Goal: Transaction & Acquisition: Register for event/course

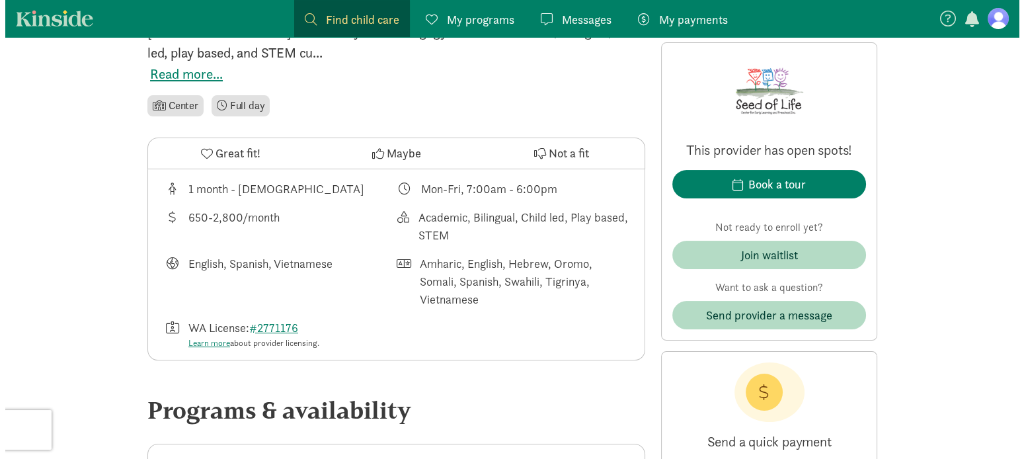
scroll to position [396, 0]
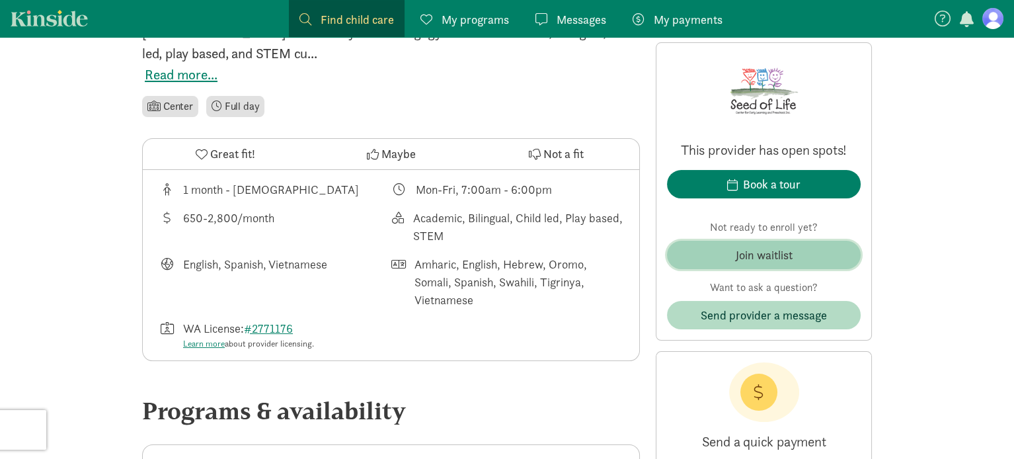
click at [791, 249] on div "Join waitlist" at bounding box center [763, 255] width 57 height 18
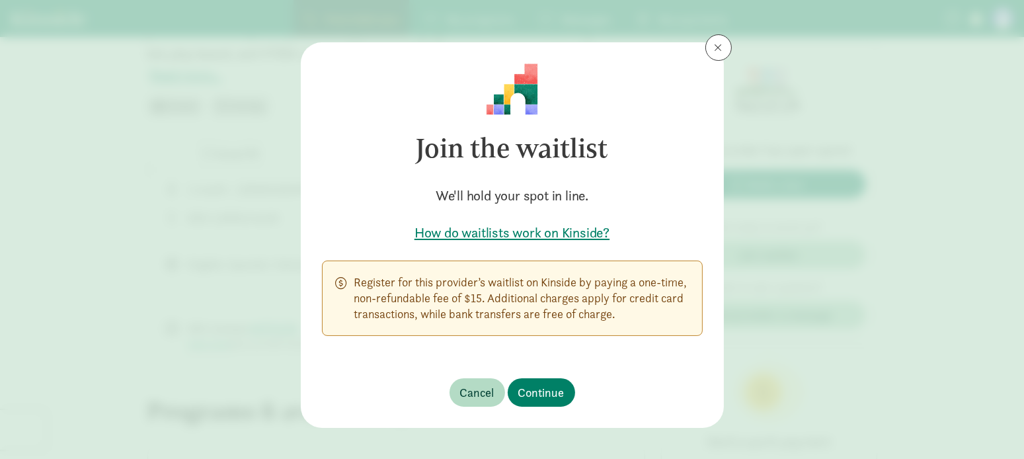
click at [554, 230] on h5 "How do waitlists work on Kinside?" at bounding box center [512, 232] width 381 height 19
click at [539, 393] on span "Continue" at bounding box center [541, 392] width 46 height 18
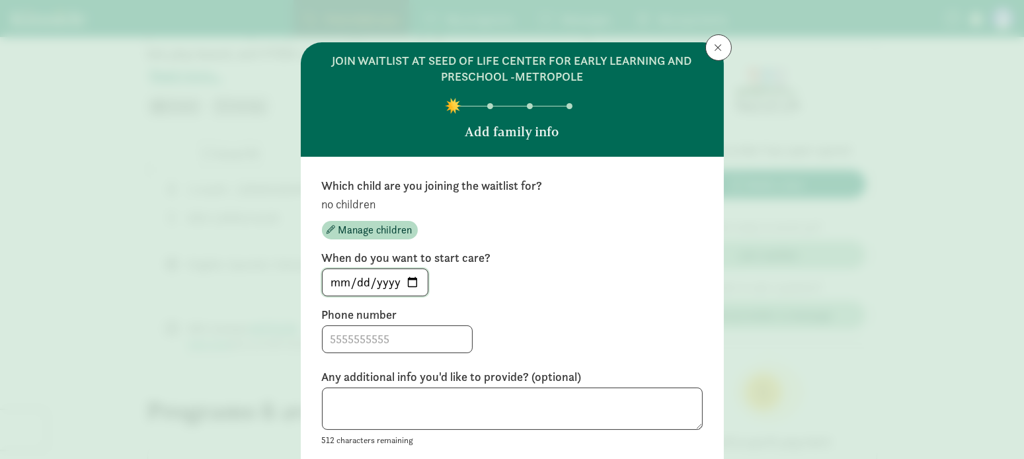
click at [412, 279] on input "2025-09-16" at bounding box center [374, 282] width 105 height 26
type input "2026-07-01"
click at [422, 347] on input at bounding box center [396, 339] width 149 height 26
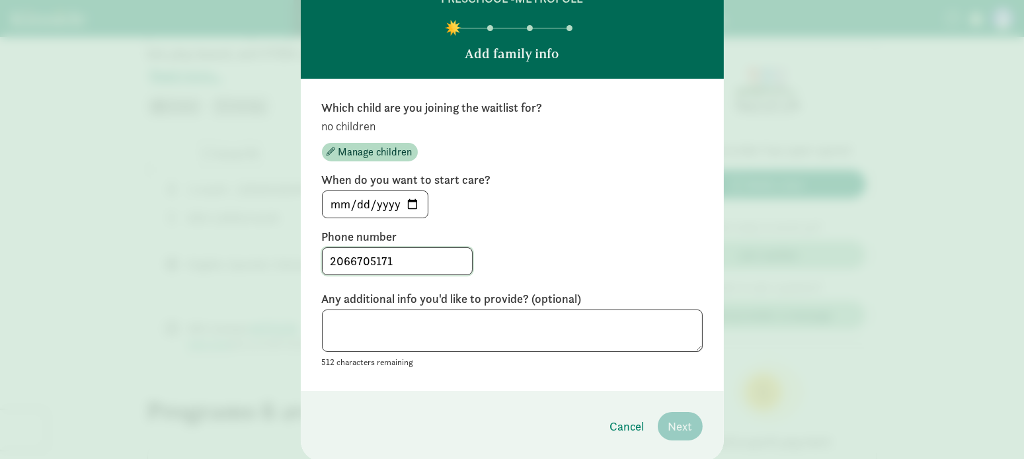
scroll to position [122, 0]
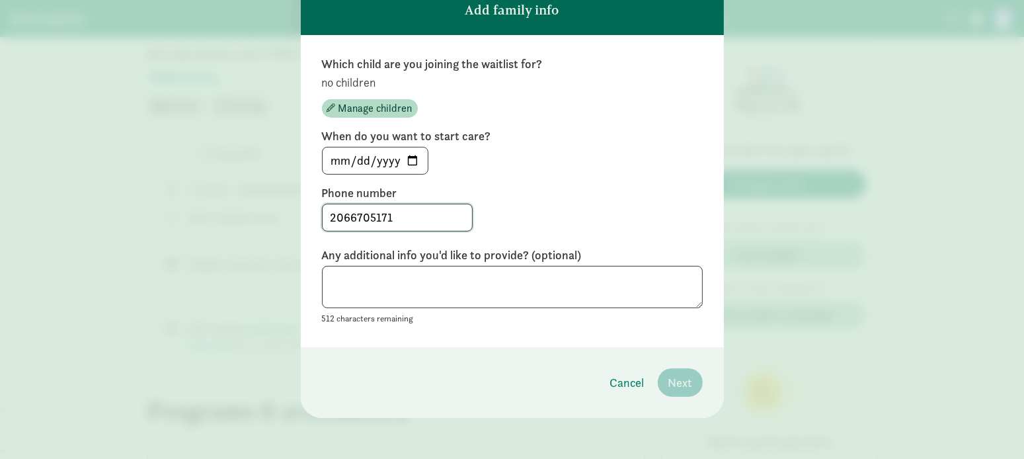
type input "2066705171"
click at [446, 283] on textarea at bounding box center [512, 287] width 381 height 43
click at [356, 78] on p "no children" at bounding box center [512, 83] width 381 height 16
click at [359, 102] on span "Manage children" at bounding box center [375, 108] width 74 height 16
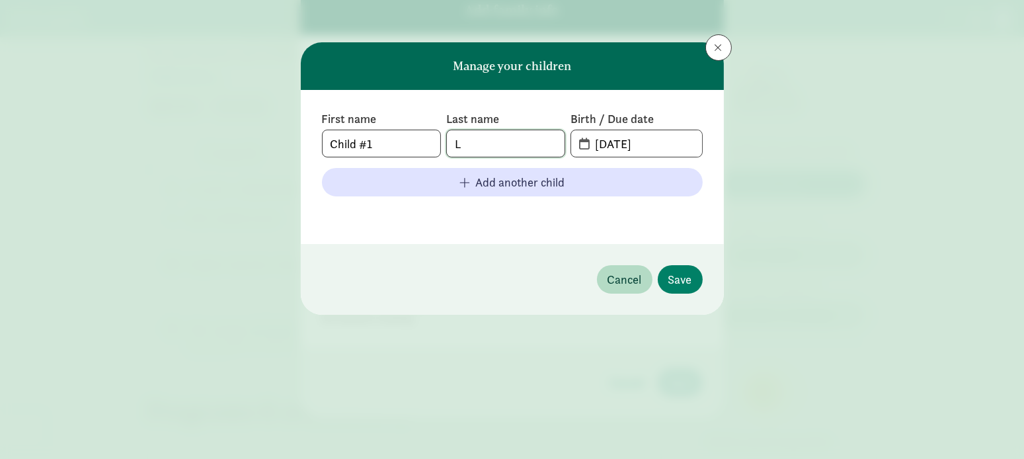
click at [501, 141] on input "L" at bounding box center [506, 143] width 118 height 26
drag, startPoint x: 508, startPoint y: 139, endPoint x: 381, endPoint y: 134, distance: 127.6
click at [391, 135] on div "First name Child #1 Last name L Birth / Due date 09-16-2025" at bounding box center [512, 134] width 381 height 46
type input "H"
click at [679, 149] on input "09-16-2025" at bounding box center [644, 143] width 114 height 26
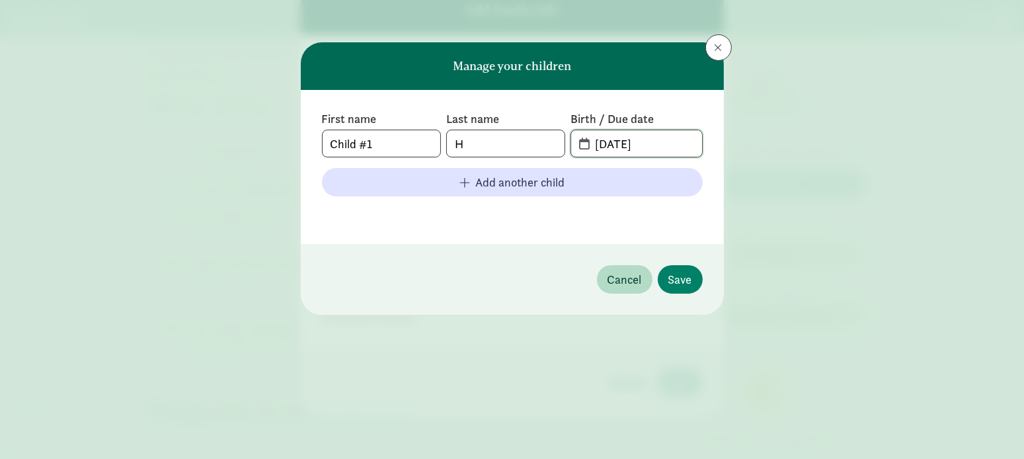
drag, startPoint x: 677, startPoint y: 145, endPoint x: 565, endPoint y: 145, distance: 112.3
click at [565, 145] on div "First name Child #1 Last name H Birth / Due date 09-16-2025" at bounding box center [512, 134] width 381 height 46
click at [580, 145] on span "09-16-2025" at bounding box center [636, 143] width 130 height 26
click at [581, 145] on span "09-16-2025" at bounding box center [636, 143] width 130 height 26
click at [582, 145] on span "09-16-2025" at bounding box center [636, 143] width 130 height 26
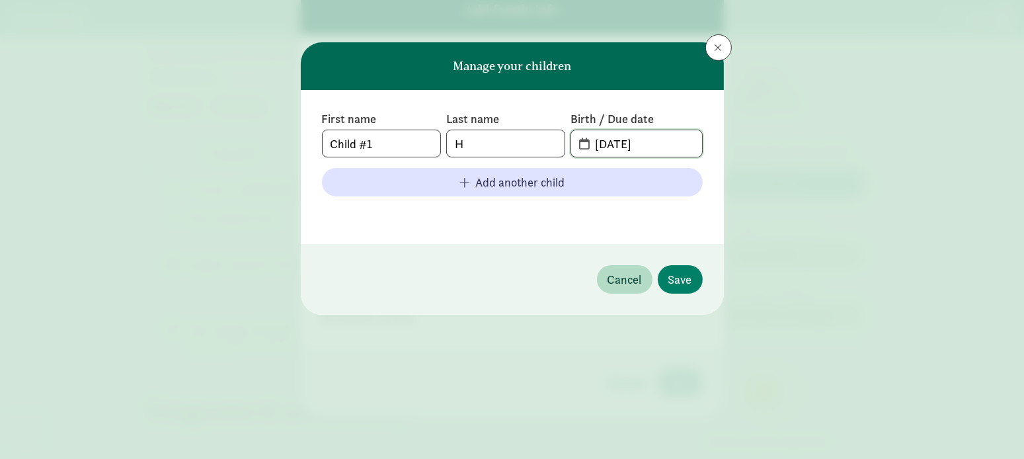
drag, startPoint x: 652, startPoint y: 138, endPoint x: 503, endPoint y: 141, distance: 148.7
click at [500, 141] on div "First name Child #1 Last name H Birth / Due date 09-16-2025" at bounding box center [512, 134] width 381 height 46
type input "03-21-2026"
click at [676, 276] on span "Save" at bounding box center [680, 279] width 24 height 18
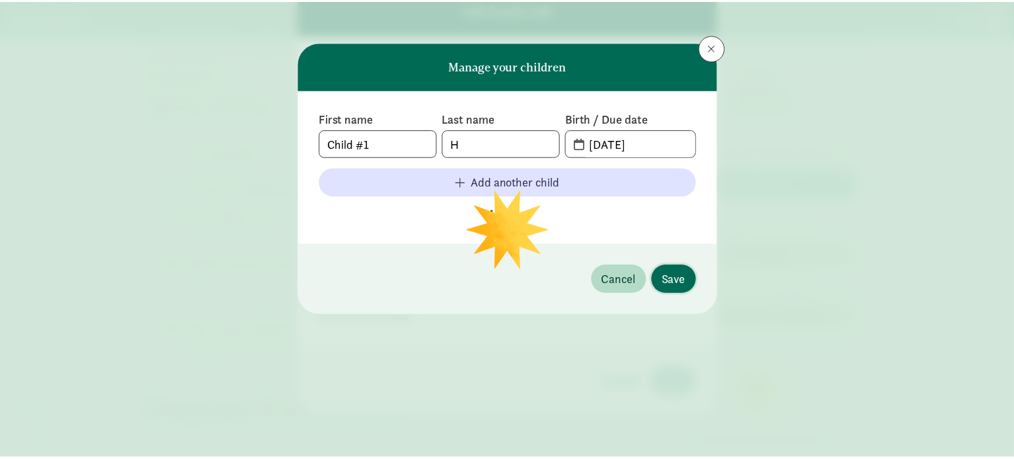
scroll to position [121, 0]
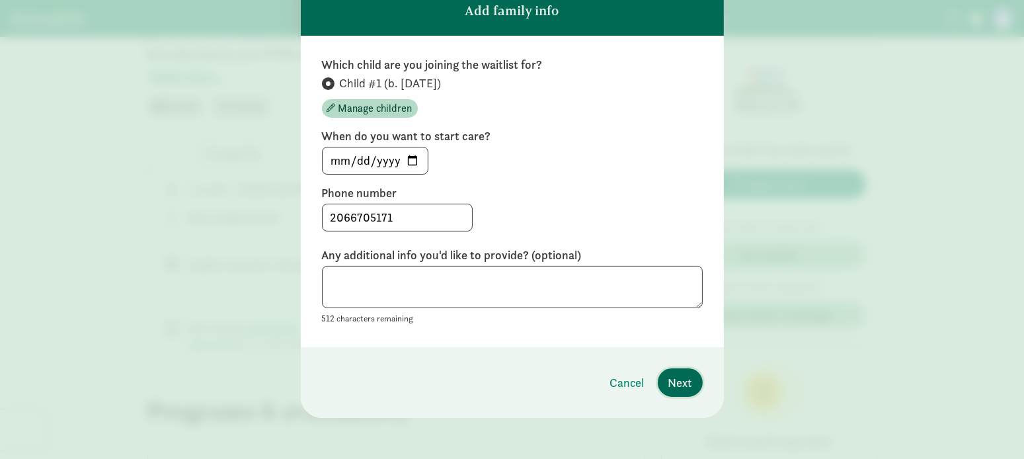
click at [679, 381] on span "Next" at bounding box center [680, 382] width 24 height 18
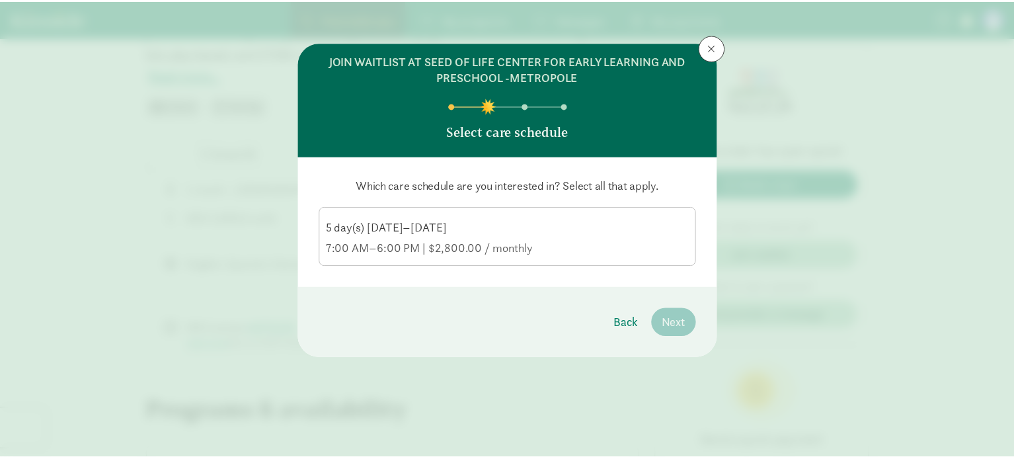
scroll to position [0, 0]
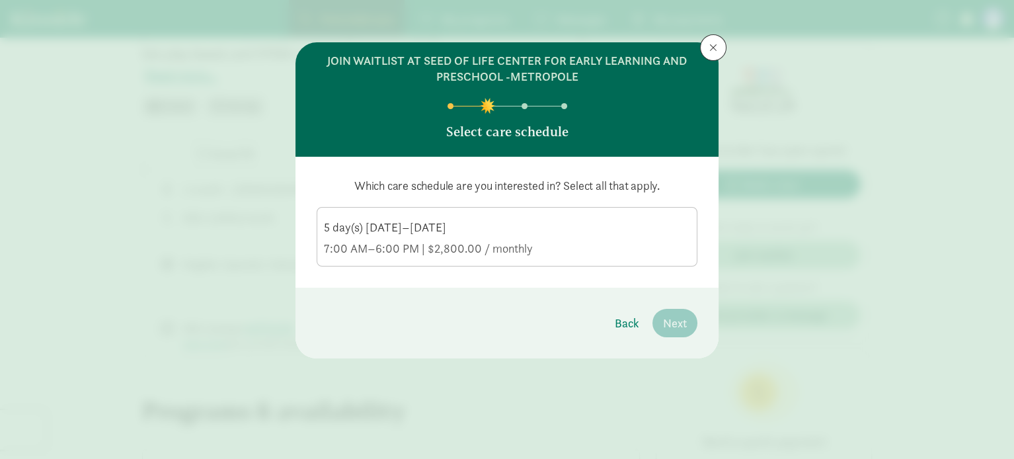
click at [607, 260] on label "5 day(s) Monday–Friday 7:00 AM–6:00 PM | $2,800.00 / monthly" at bounding box center [506, 235] width 379 height 56
click at [0, 0] on input "5 day(s) Monday–Friday 7:00 AM–6:00 PM | $2,800.00 / monthly" at bounding box center [0, 0] width 0 height 0
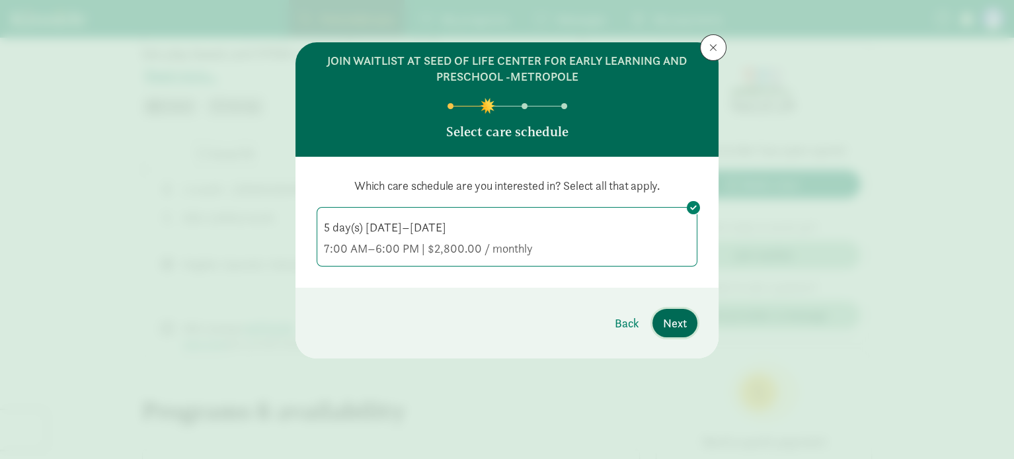
drag, startPoint x: 683, startPoint y: 318, endPoint x: 694, endPoint y: 326, distance: 13.7
click at [684, 318] on span "Next" at bounding box center [675, 323] width 24 height 18
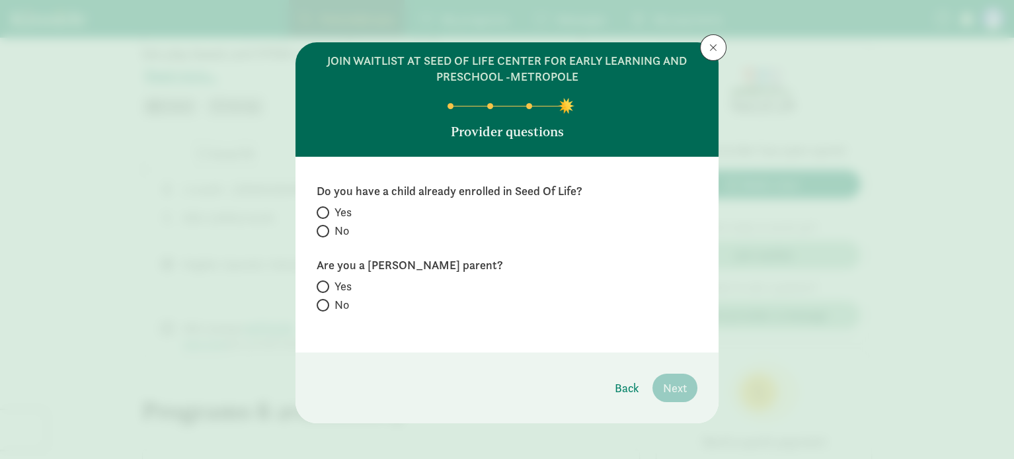
click at [323, 231] on span at bounding box center [323, 231] width 13 height 13
click at [323, 231] on input "No" at bounding box center [321, 231] width 9 height 9
radio input "true"
click at [320, 308] on label "No" at bounding box center [507, 305] width 381 height 16
click at [320, 308] on input "No" at bounding box center [321, 305] width 9 height 9
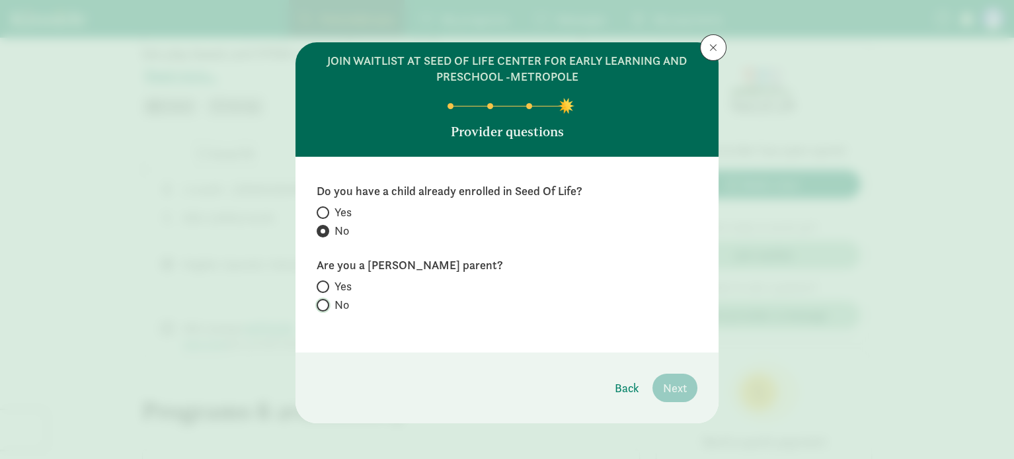
radio input "true"
click at [678, 391] on span "Next" at bounding box center [675, 388] width 24 height 18
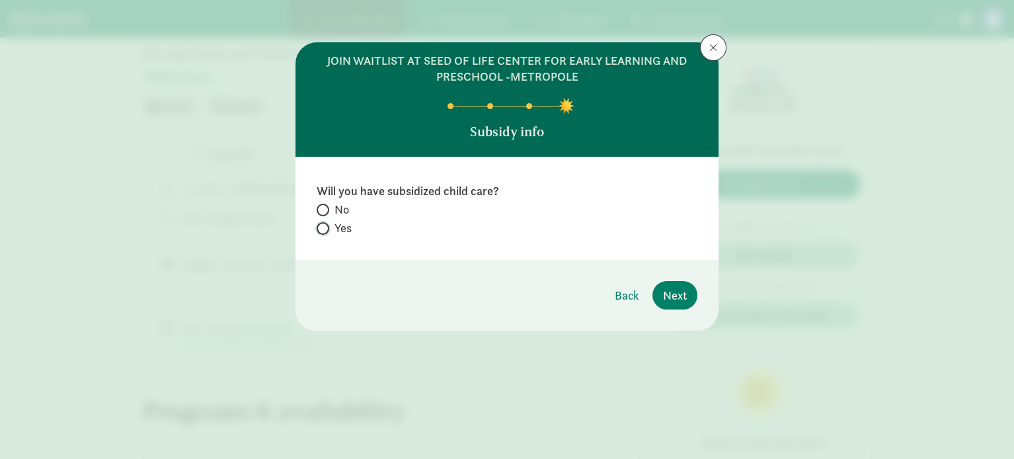
click at [324, 227] on input "Yes" at bounding box center [321, 228] width 9 height 9
radio input "true"
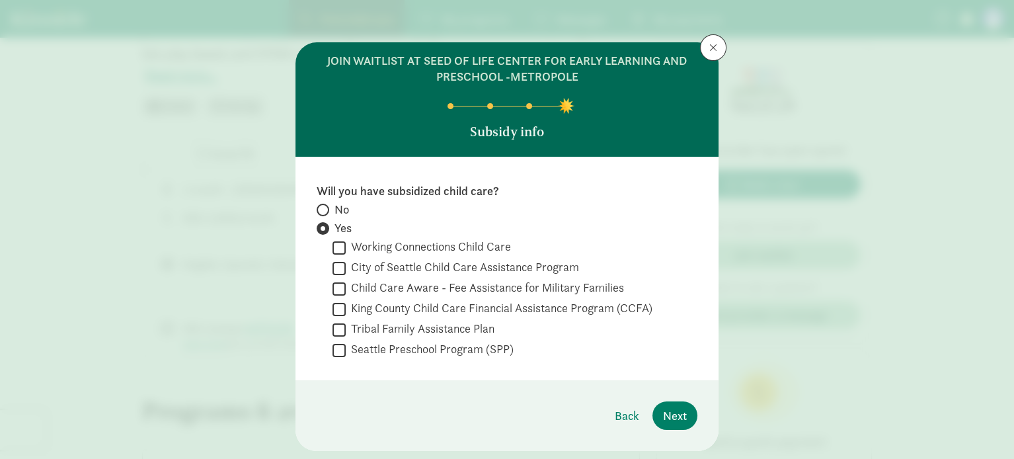
click at [336, 250] on input "Working Connections Child Care" at bounding box center [338, 248] width 13 height 18
checkbox input "true"
drag, startPoint x: 337, startPoint y: 327, endPoint x: 427, endPoint y: 347, distance: 92.0
click at [338, 328] on input "Tribal Family Assistance Plan" at bounding box center [338, 329] width 13 height 18
checkbox input "true"
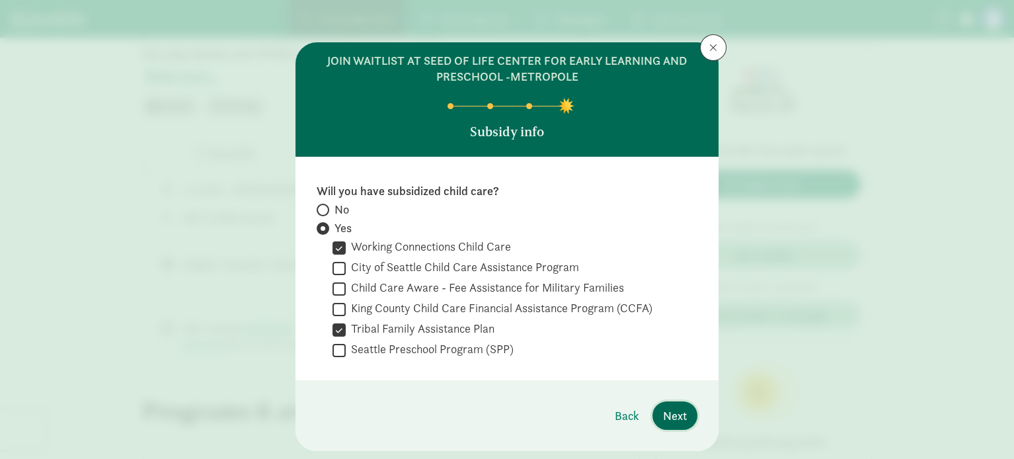
click at [679, 415] on span "Next" at bounding box center [675, 415] width 24 height 18
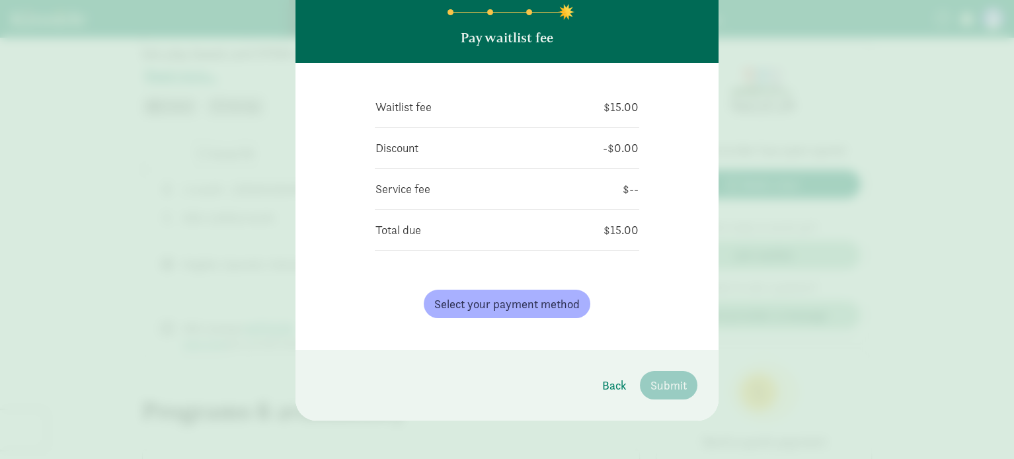
scroll to position [96, 0]
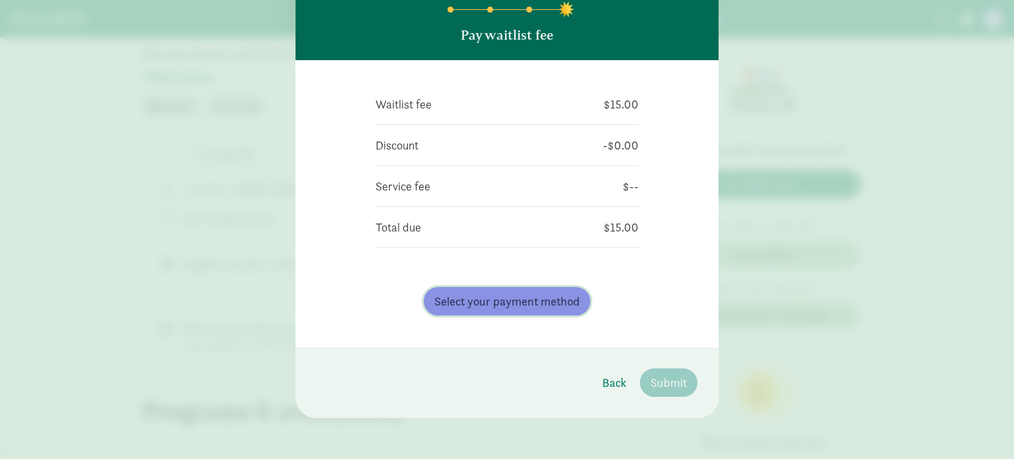
click at [563, 307] on span "Select your payment method" at bounding box center [506, 301] width 145 height 18
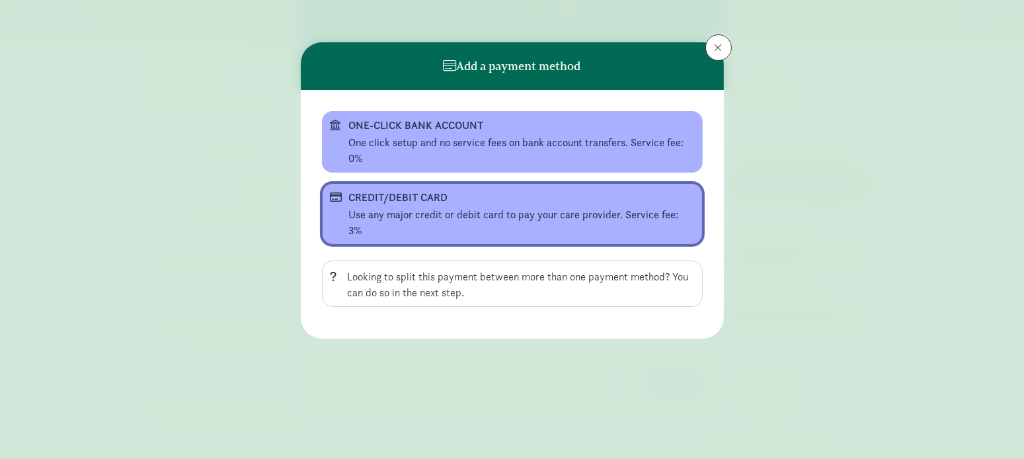
click at [480, 200] on div "CREDIT/DEBIT CARD" at bounding box center [511, 198] width 324 height 16
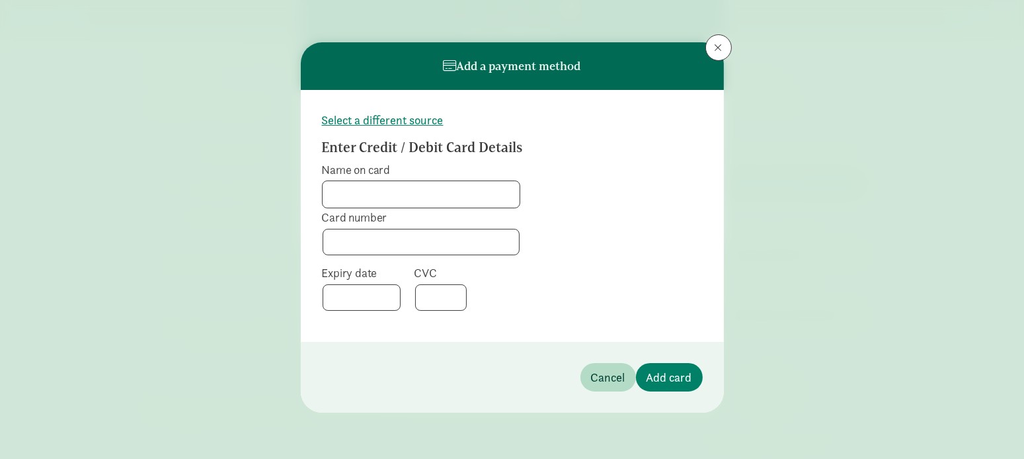
click at [467, 194] on input "Name on card" at bounding box center [420, 194] width 197 height 26
click at [380, 192] on input "Name on card" at bounding box center [420, 194] width 197 height 26
type input "4232231188550902"
click at [451, 196] on input "4232231188550902" at bounding box center [420, 194] width 197 height 26
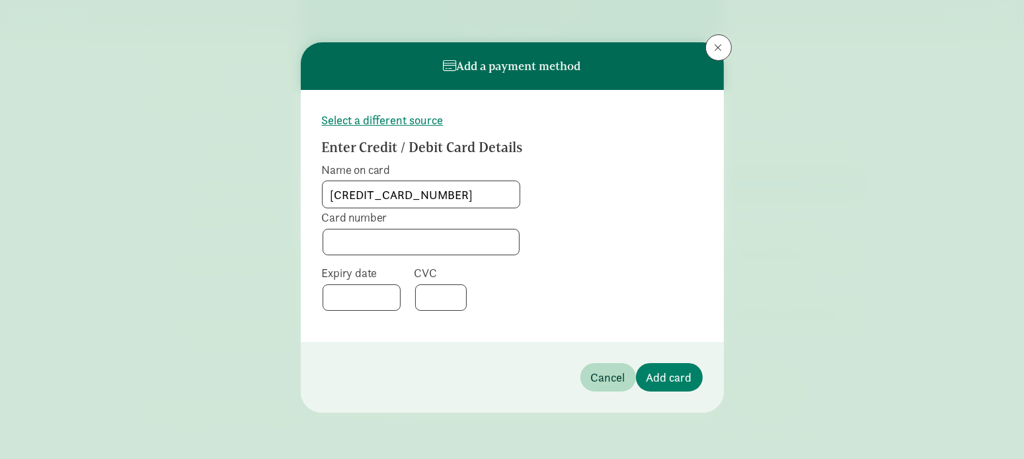
click at [451, 196] on input "4232231188550902" at bounding box center [420, 194] width 197 height 26
type input "X"
type input "Chyna Lockhart"
click at [682, 376] on span "Add card" at bounding box center [669, 377] width 46 height 18
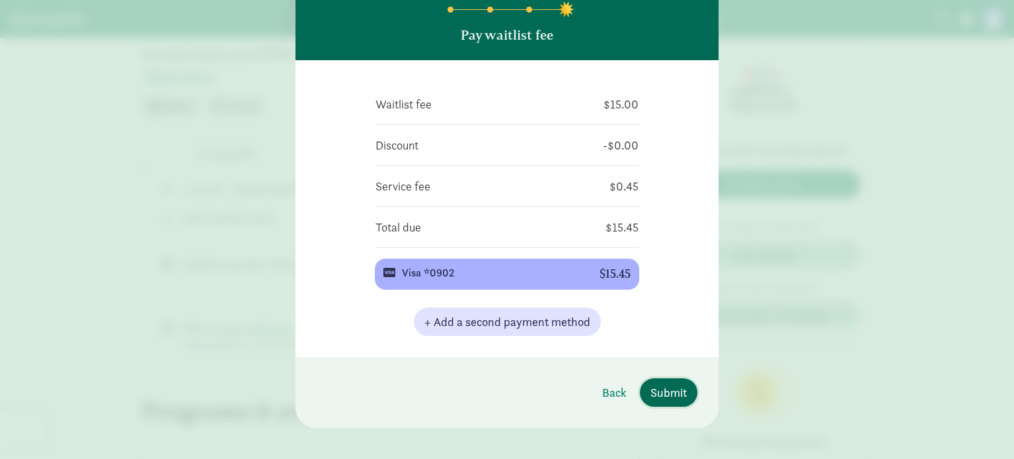
click at [677, 396] on span "Submit" at bounding box center [668, 392] width 36 height 18
click at [685, 310] on div "Waitlist fee $15.00 Discount -$0.00 Service fee $0.45 Total due $15.45 Visa *09…" at bounding box center [506, 208] width 423 height 297
click at [677, 388] on span "Submit" at bounding box center [668, 392] width 36 height 18
click at [661, 390] on span "Submit" at bounding box center [668, 392] width 36 height 18
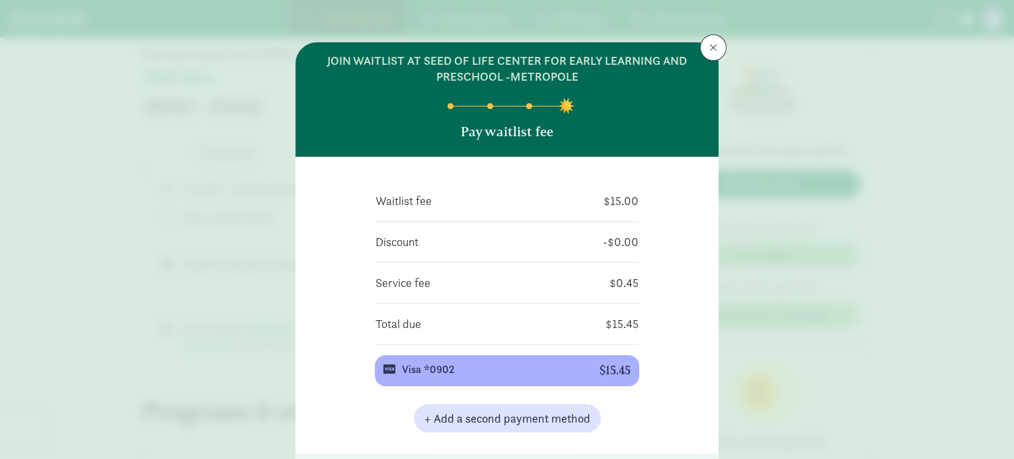
scroll to position [0, 0]
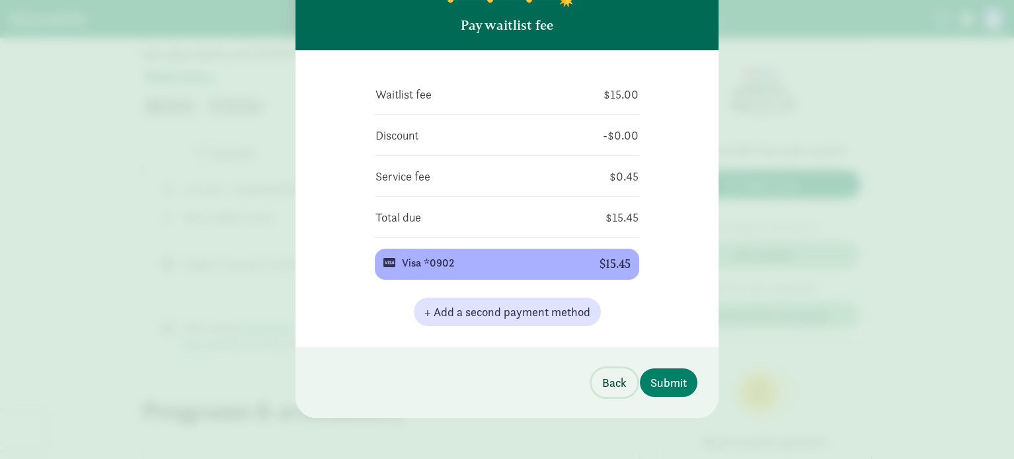
click at [605, 379] on span "Back" at bounding box center [614, 382] width 24 height 18
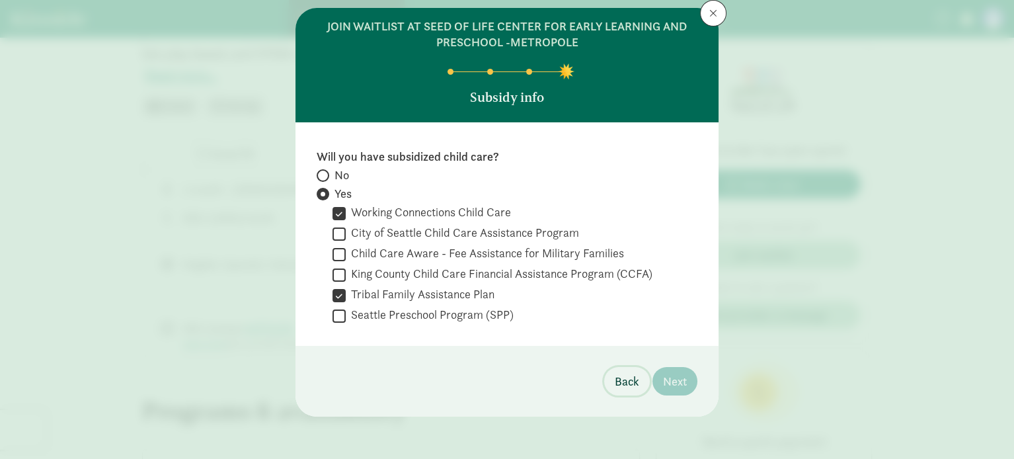
scroll to position [34, 0]
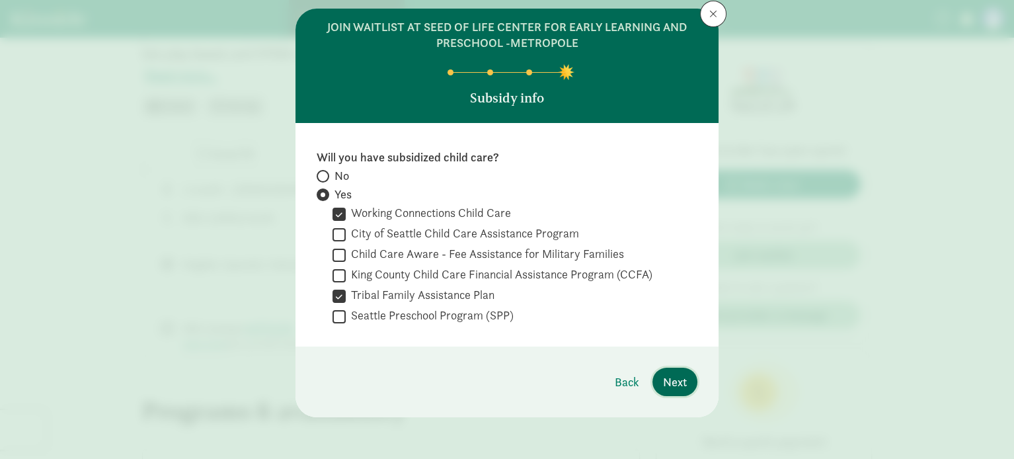
click at [663, 379] on span "Next" at bounding box center [675, 382] width 24 height 18
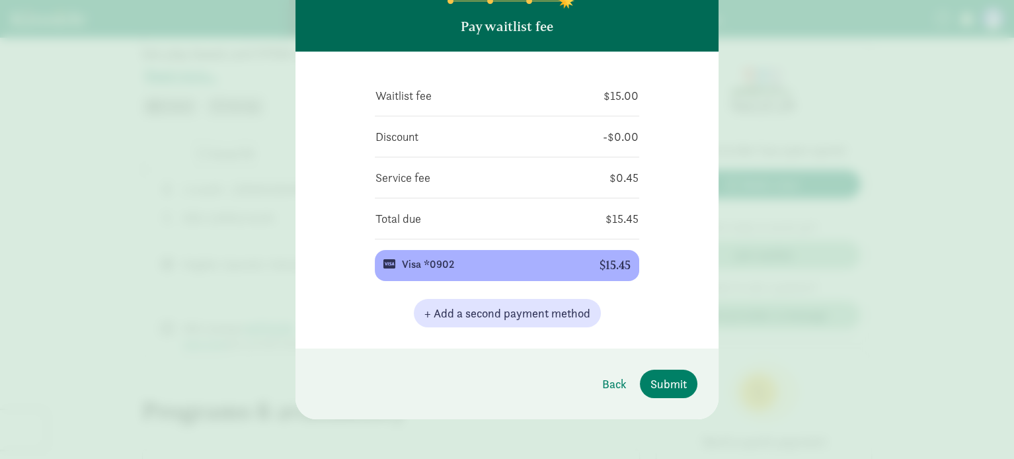
scroll to position [106, 0]
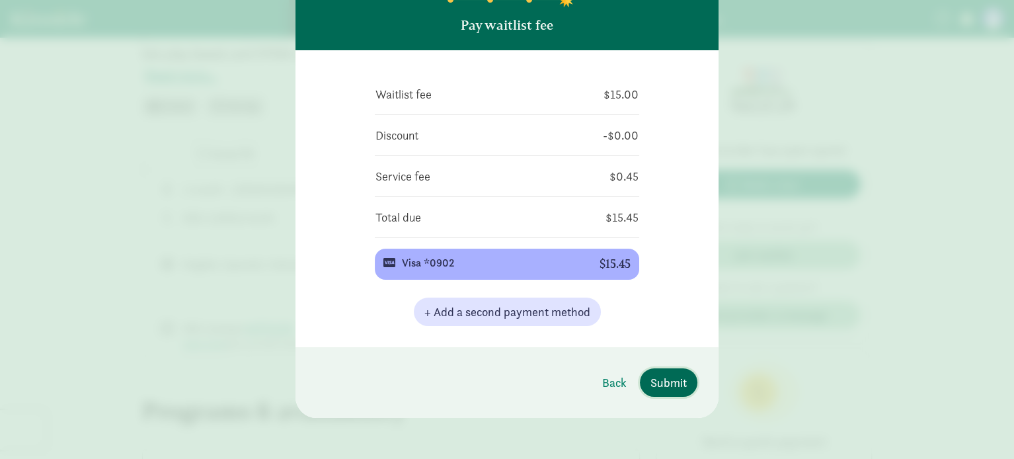
click at [663, 379] on span "Submit" at bounding box center [668, 382] width 36 height 18
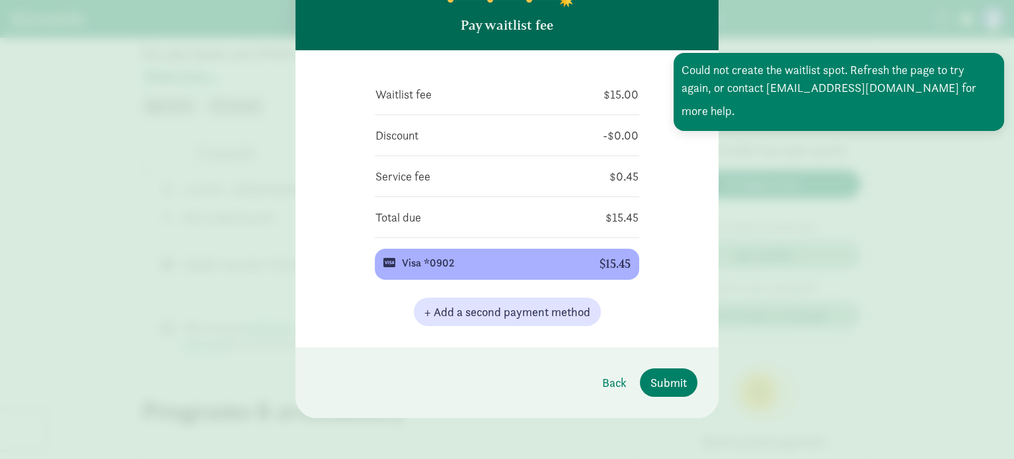
click at [905, 192] on div "join waitlist at Seed of Life Center For Early Learning and Preschool -Metropol…" at bounding box center [507, 229] width 1014 height 459
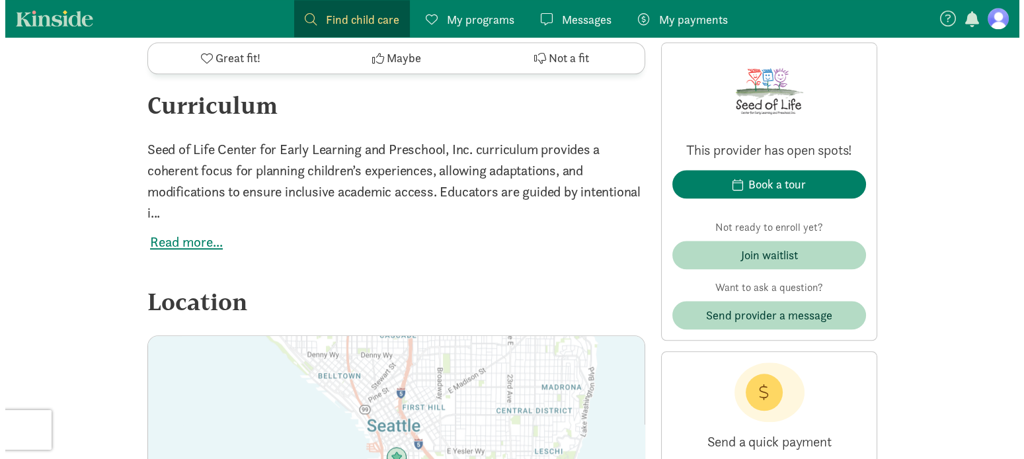
scroll to position [2709, 0]
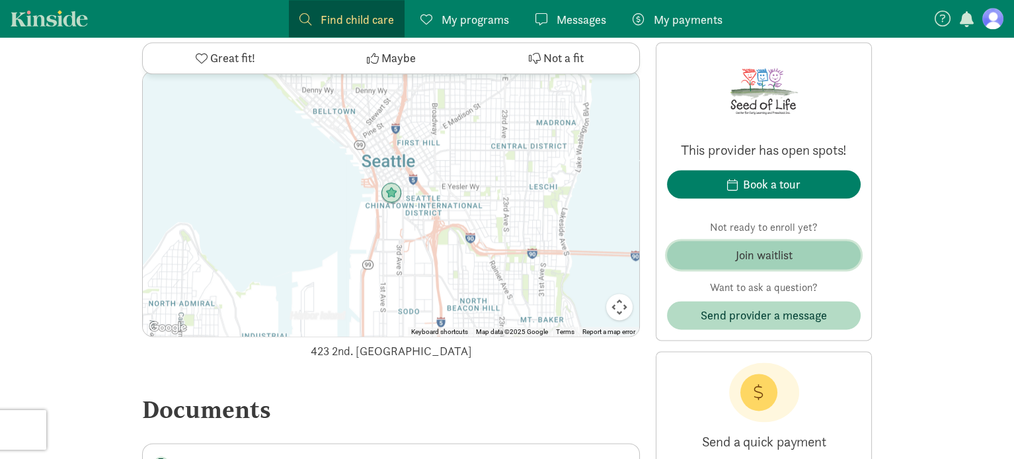
click at [767, 255] on div "Join waitlist" at bounding box center [763, 255] width 57 height 18
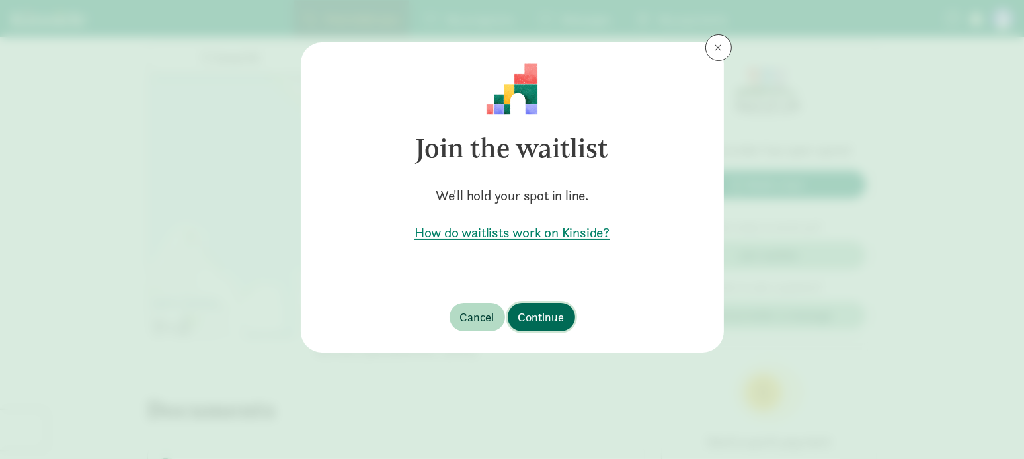
click at [568, 318] on button "Continue" at bounding box center [540, 317] width 67 height 28
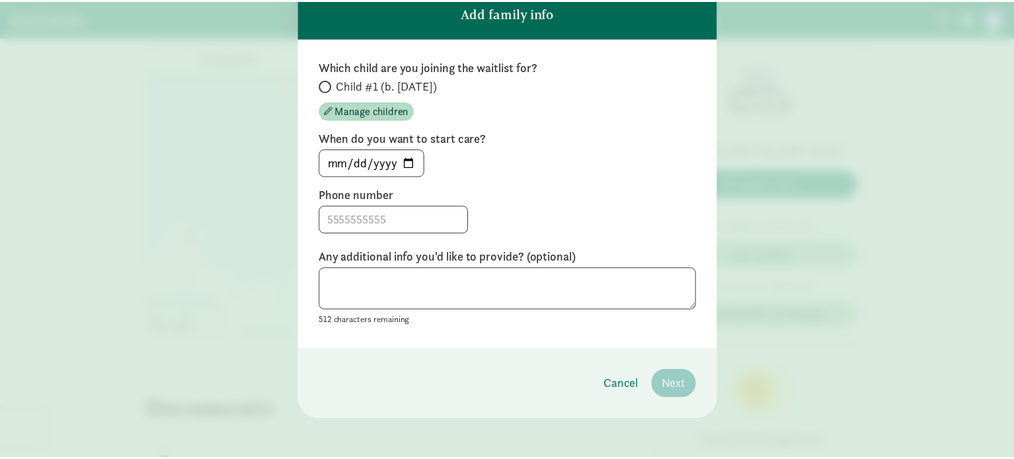
scroll to position [121, 0]
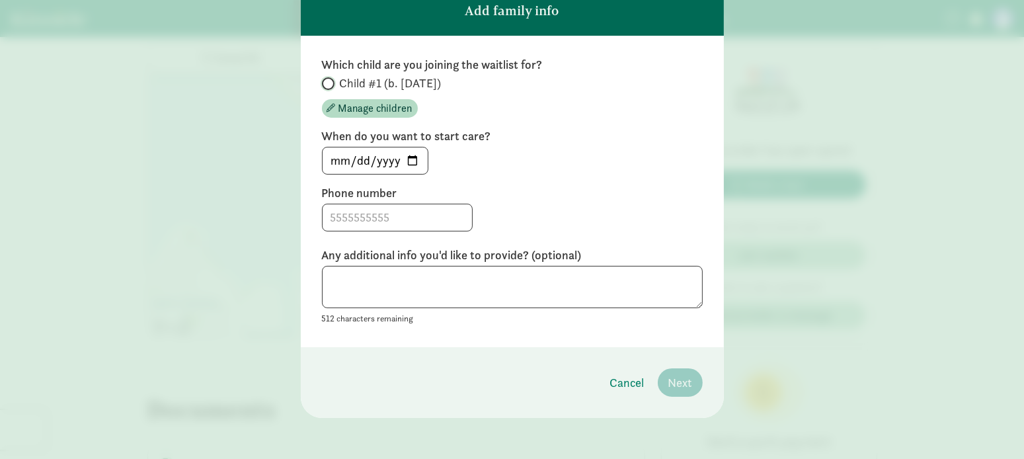
click at [324, 79] on input "Child #1 (b. March 2026)" at bounding box center [326, 83] width 9 height 9
radio input "true"
click at [409, 155] on input "2025-09-16" at bounding box center [374, 160] width 105 height 26
type input "2026-07-01"
click at [396, 221] on input at bounding box center [396, 217] width 149 height 26
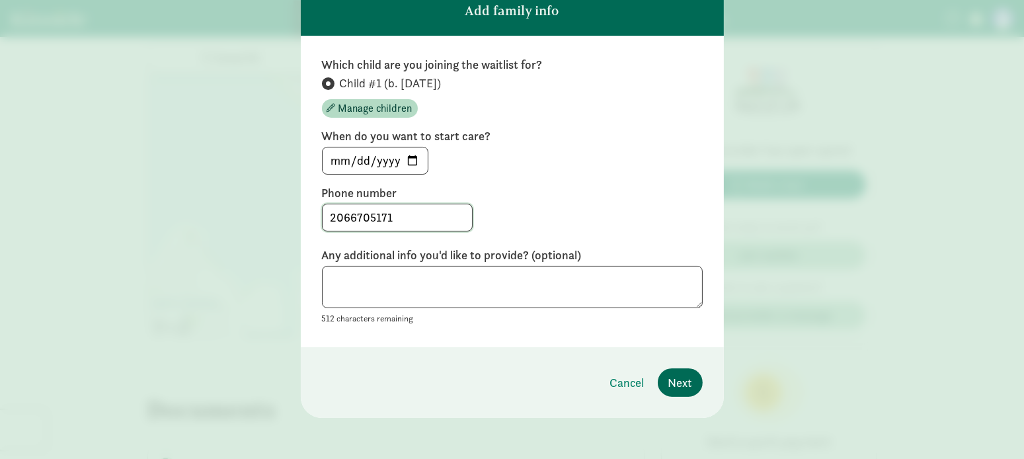
type input "2066705171"
click at [689, 379] on button "Next" at bounding box center [679, 382] width 45 height 28
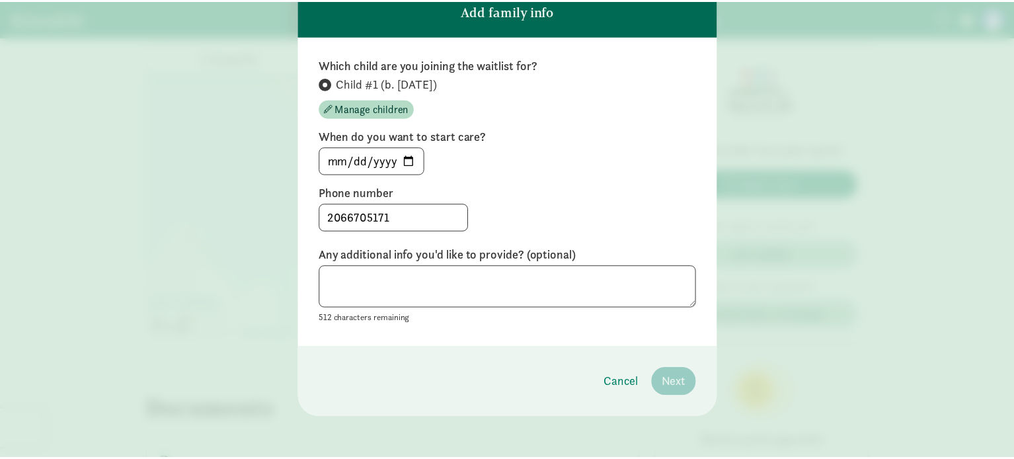
scroll to position [0, 0]
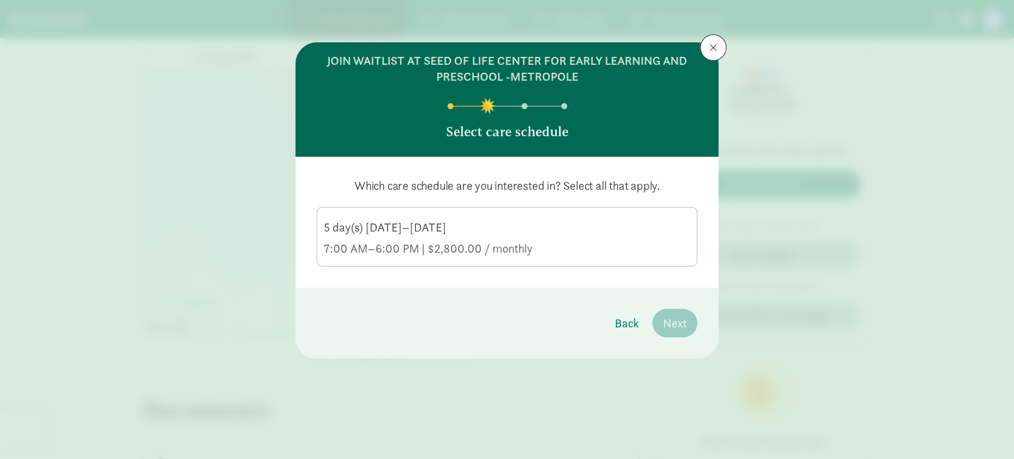
click at [553, 242] on div "7:00 AM–6:00 PM | $2,800.00 / monthly" at bounding box center [507, 249] width 366 height 16
click at [0, 0] on input "5 day(s) Monday–Friday 7:00 AM–6:00 PM | $2,800.00 / monthly" at bounding box center [0, 0] width 0 height 0
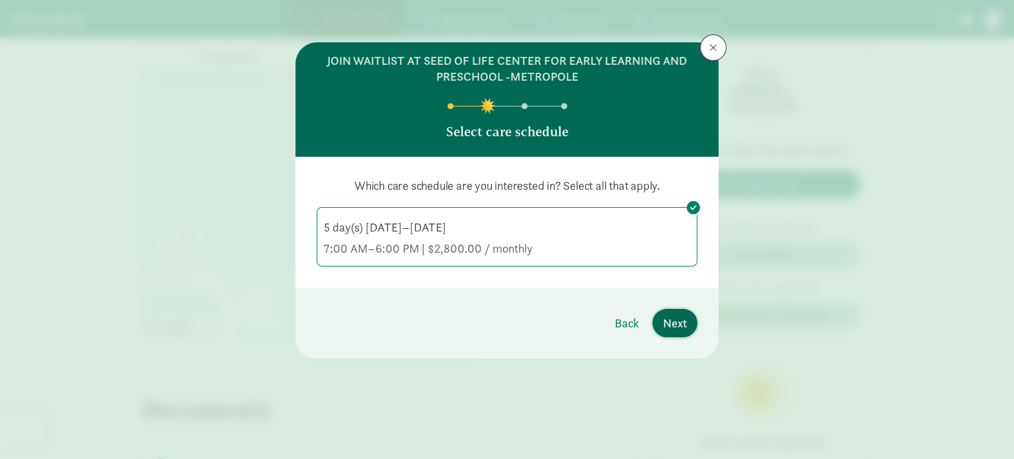
click at [669, 315] on span "Next" at bounding box center [675, 323] width 24 height 18
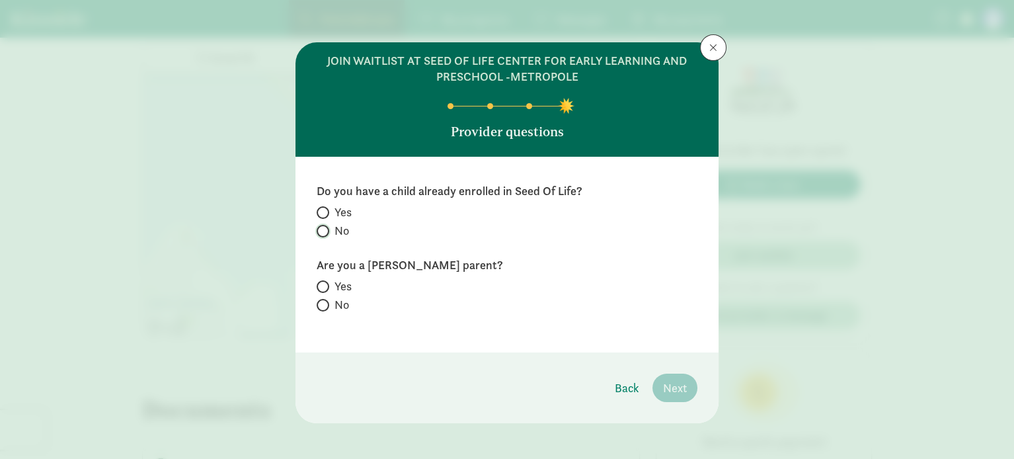
click at [320, 233] on input "No" at bounding box center [321, 231] width 9 height 9
radio input "true"
click at [320, 299] on span at bounding box center [323, 305] width 13 height 13
click at [320, 301] on input "No" at bounding box center [321, 305] width 9 height 9
radio input "true"
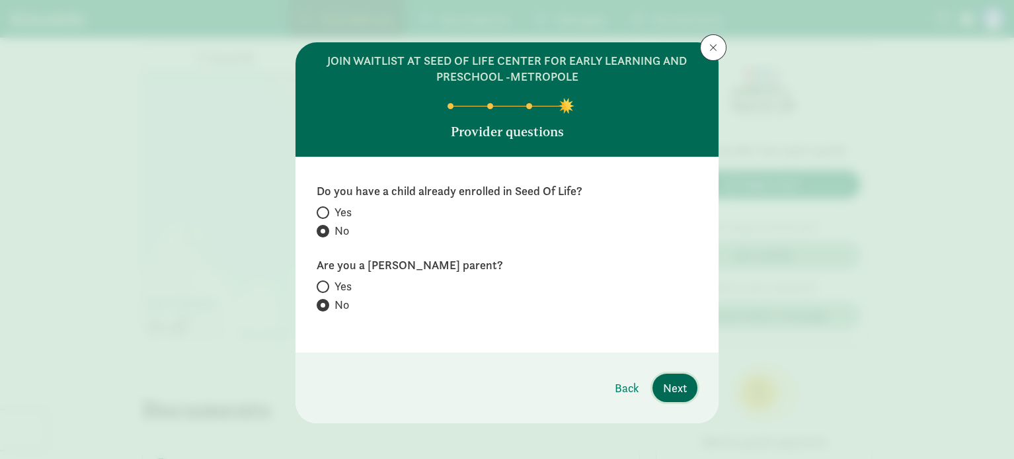
click at [685, 386] on button "Next" at bounding box center [674, 387] width 45 height 28
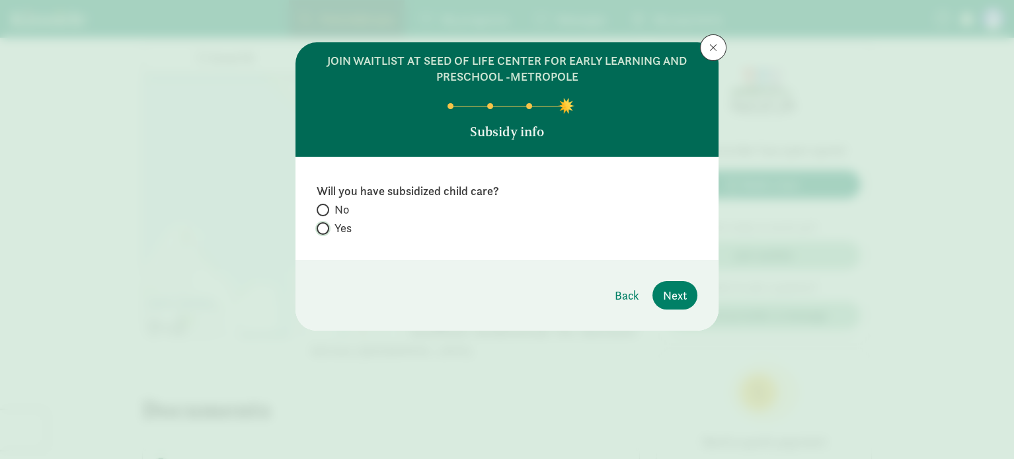
click at [323, 224] on input "Yes" at bounding box center [321, 228] width 9 height 9
radio input "true"
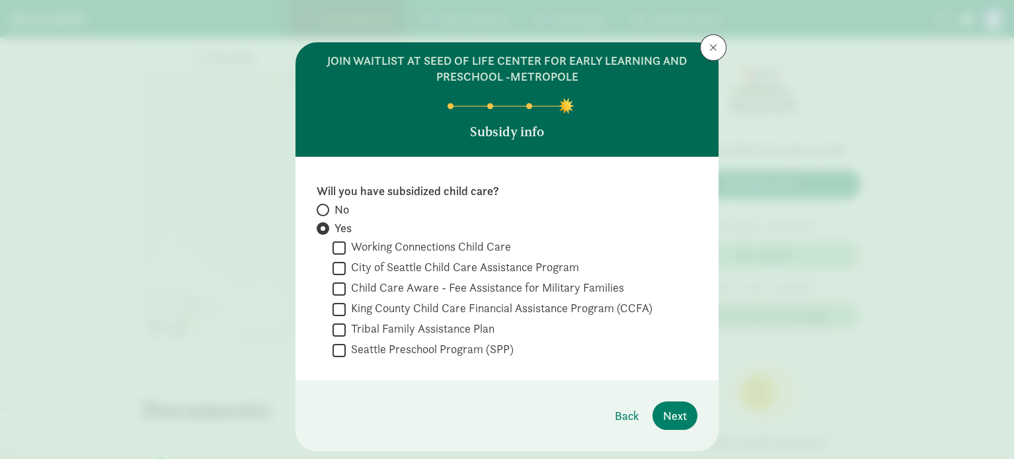
click at [346, 246] on label "Working Connections Child Care" at bounding box center [428, 247] width 165 height 16
click at [343, 246] on input "Working Connections Child Care" at bounding box center [338, 248] width 13 height 18
checkbox input "true"
click at [341, 326] on input "Tribal Family Assistance Plan" at bounding box center [338, 329] width 13 height 18
checkbox input "true"
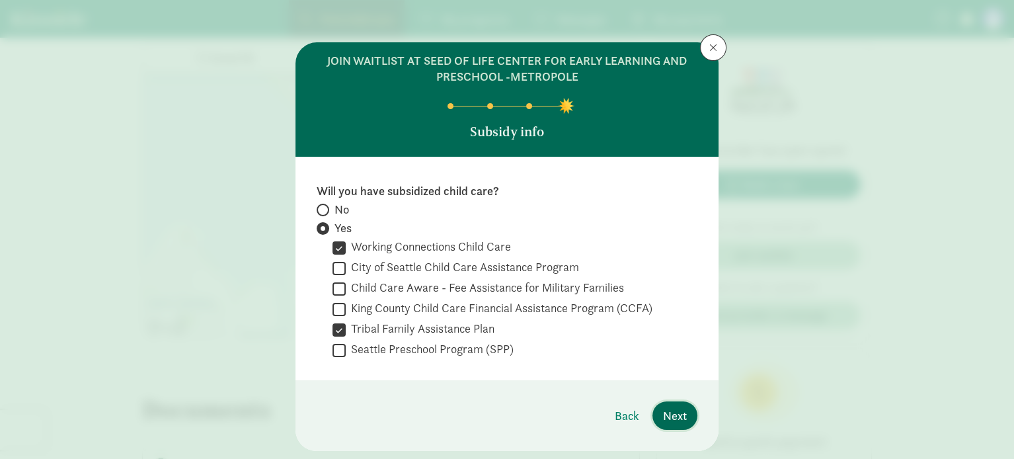
click at [679, 411] on span "Next" at bounding box center [675, 415] width 24 height 18
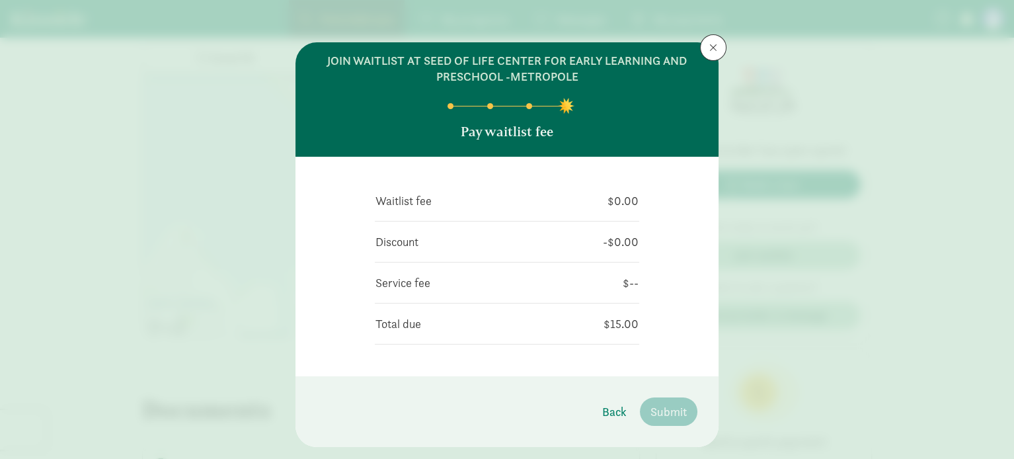
click at [527, 334] on div "Waitlist fee $0.00 Discount -$0.00 Service fee $-- Total due $15.00  I have a …" at bounding box center [507, 261] width 264 height 167
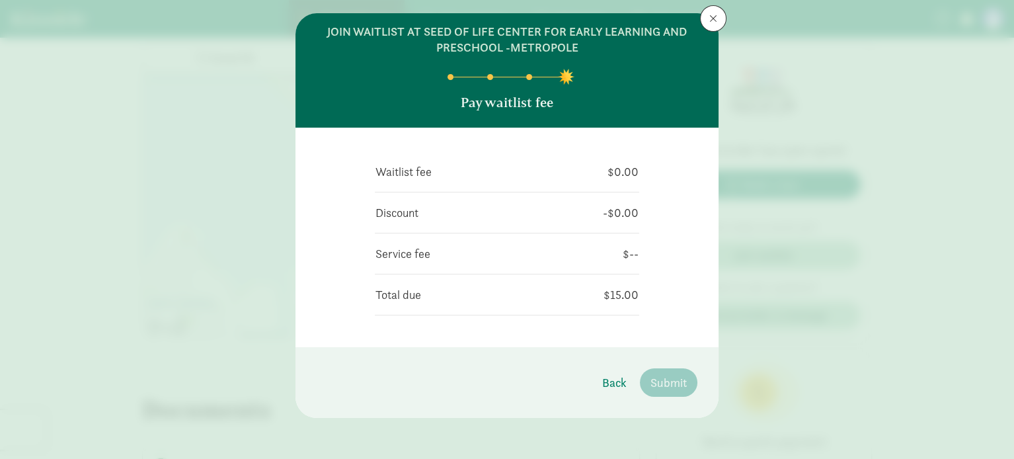
click at [593, 183] on div "Waitlist fee $0.00 Discount -$0.00 Service fee $-- Total due $15.00  I have a …" at bounding box center [507, 232] width 264 height 167
click at [617, 253] on td "$--" at bounding box center [608, 253] width 62 height 19
drag, startPoint x: 616, startPoint y: 298, endPoint x: 633, endPoint y: 327, distance: 33.4
click at [617, 298] on td "$15.00" at bounding box center [581, 294] width 116 height 19
drag, startPoint x: 633, startPoint y: 327, endPoint x: 634, endPoint y: 352, distance: 24.5
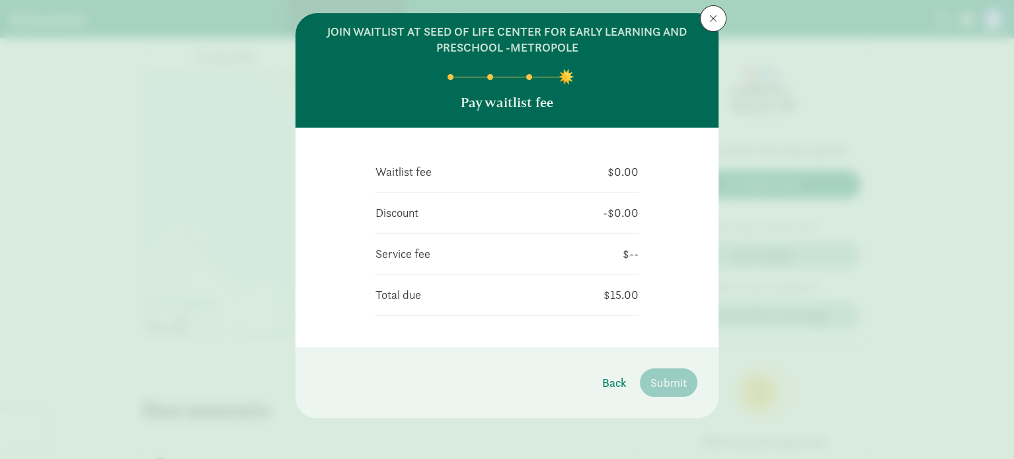
click at [634, 328] on div "Waitlist fee $0.00 Discount -$0.00 Service fee $-- Total due $15.00  I have a …" at bounding box center [506, 237] width 423 height 219
click at [612, 377] on span "Back" at bounding box center [614, 382] width 24 height 18
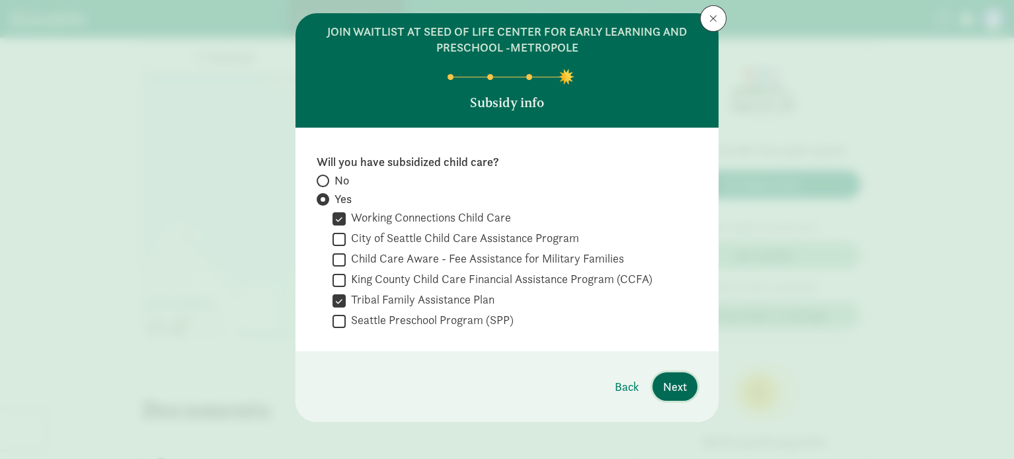
click at [681, 381] on span "Next" at bounding box center [675, 386] width 24 height 18
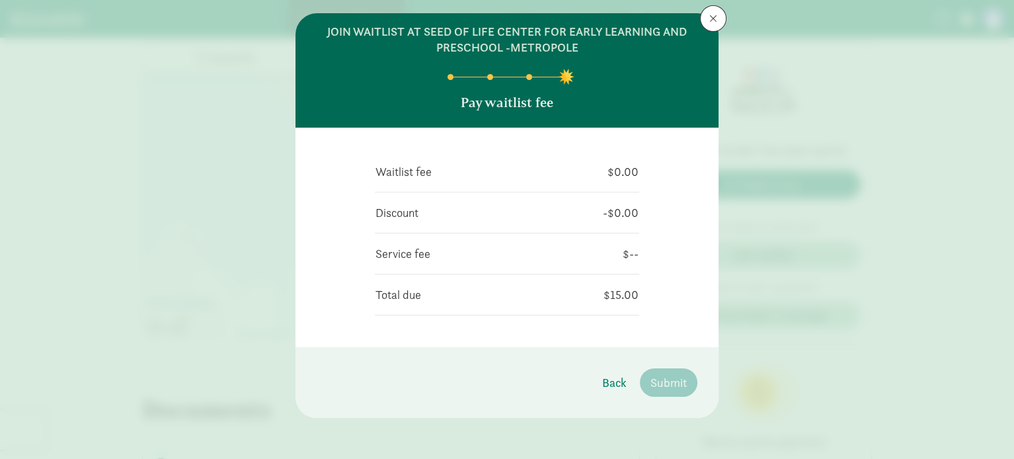
click at [633, 248] on td "$--" at bounding box center [608, 253] width 62 height 19
click at [511, 100] on p "Pay waitlist fee" at bounding box center [507, 102] width 93 height 19
click at [606, 342] on div "Waitlist fee $0.00 Discount -$0.00 Service fee $-- Total due $15.00  I have a …" at bounding box center [506, 237] width 423 height 219
click at [616, 376] on span "Back" at bounding box center [614, 382] width 24 height 18
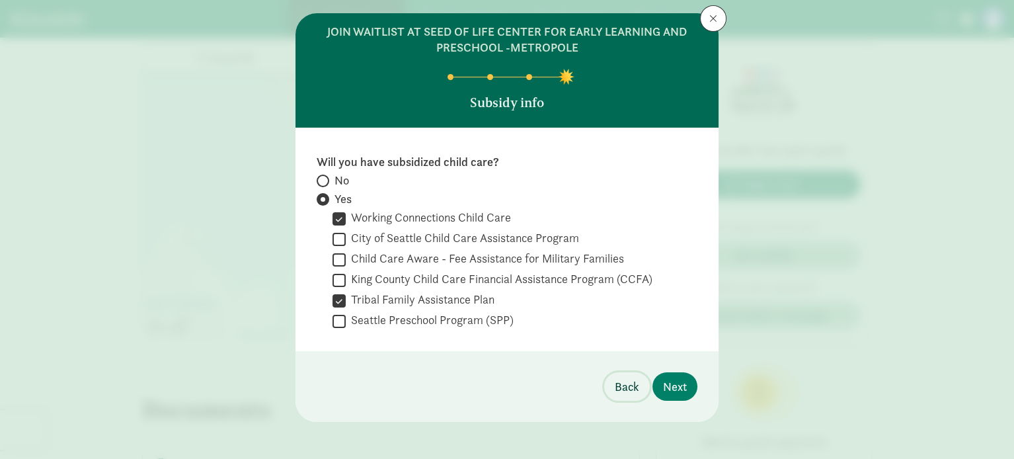
click at [622, 390] on span "Back" at bounding box center [627, 386] width 24 height 18
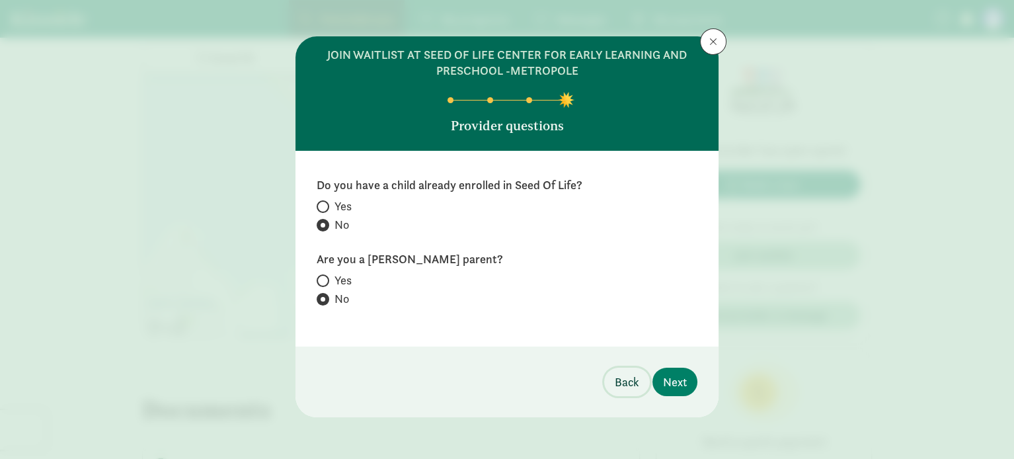
click at [641, 383] on button "Back" at bounding box center [627, 381] width 46 height 28
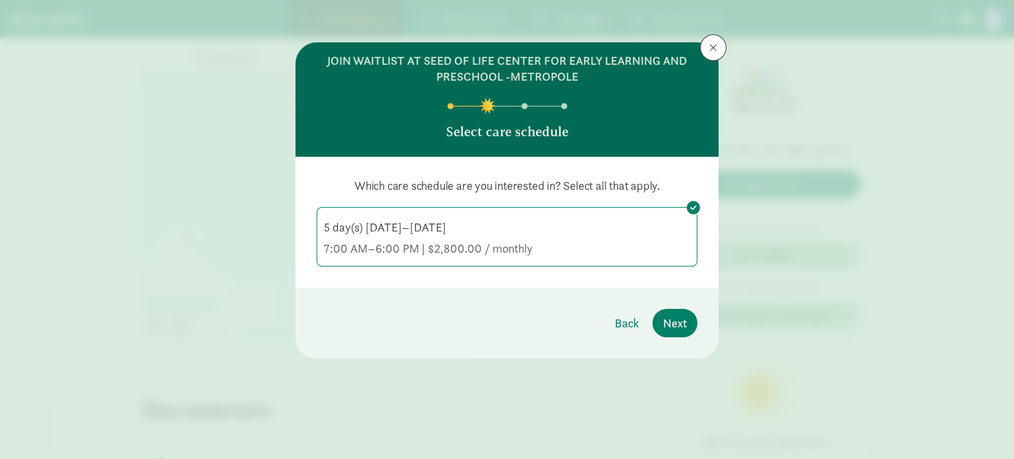
click at [630, 255] on div "7:00 AM–6:00 PM | $2,800.00 / monthly" at bounding box center [507, 249] width 366 height 16
click at [0, 0] on input "5 day(s) Monday–Friday 7:00 AM–6:00 PM | $2,800.00 / monthly" at bounding box center [0, 0] width 0 height 0
click at [627, 255] on div "7:00 AM–6:00 PM | $2,800.00 / monthly" at bounding box center [507, 249] width 366 height 16
click at [0, 0] on input "5 day(s) Monday–Friday 7:00 AM–6:00 PM | $2,800.00 / monthly" at bounding box center [0, 0] width 0 height 0
click at [634, 321] on span "Back" at bounding box center [627, 323] width 24 height 18
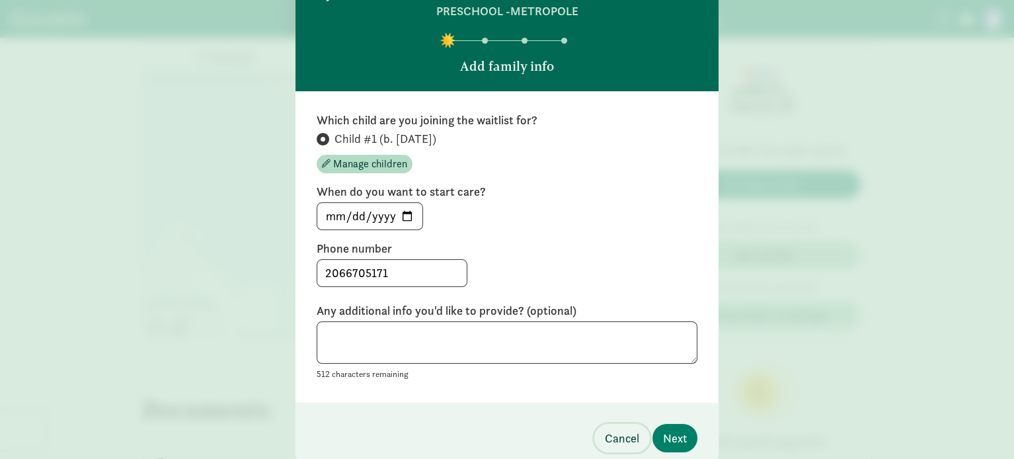
scroll to position [121, 0]
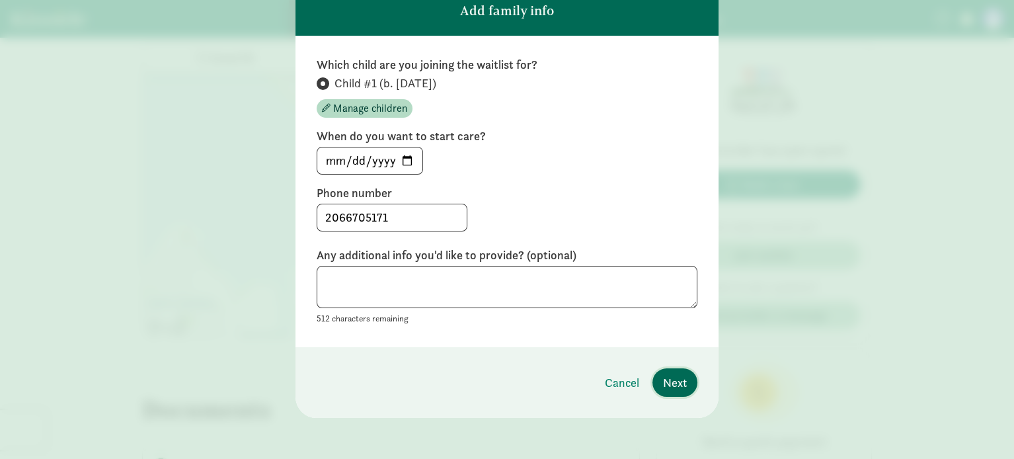
click at [683, 377] on button "Next" at bounding box center [674, 382] width 45 height 28
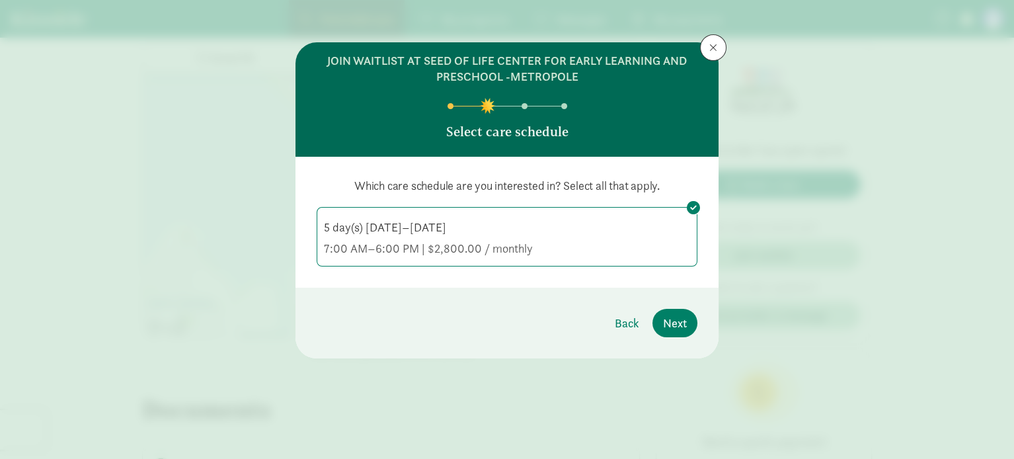
click at [611, 237] on div "5 day(s) Monday–Friday 7:00 AM–6:00 PM | $2,800.00 / monthly" at bounding box center [507, 237] width 366 height 37
click at [0, 0] on input "5 day(s) Monday–Friday 7:00 AM–6:00 PM | $2,800.00 / monthly" at bounding box center [0, 0] width 0 height 0
click at [646, 245] on div "7:00 AM–6:00 PM | $2,800.00 / monthly" at bounding box center [507, 249] width 366 height 16
click at [0, 0] on input "5 day(s) Monday–Friday 7:00 AM–6:00 PM | $2,800.00 / monthly" at bounding box center [0, 0] width 0 height 0
click at [677, 316] on span "Next" at bounding box center [675, 323] width 24 height 18
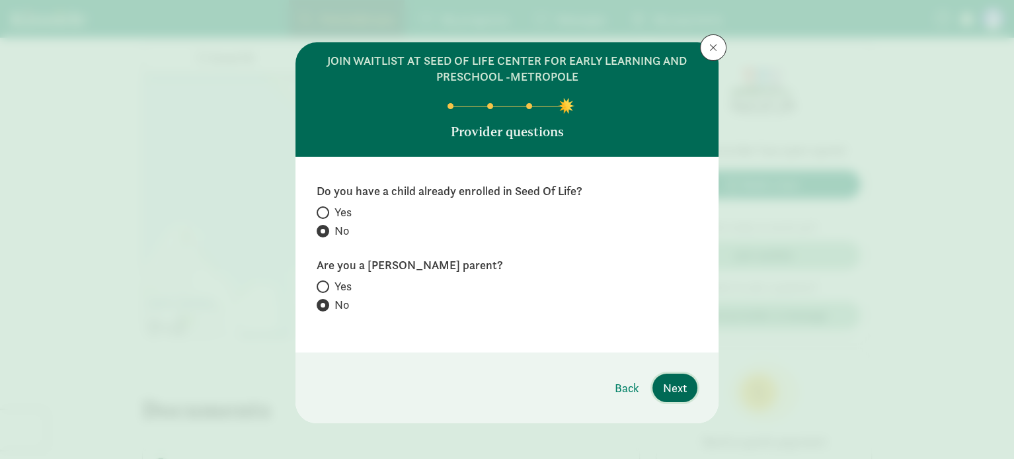
click at [678, 378] on button "Next" at bounding box center [674, 387] width 45 height 28
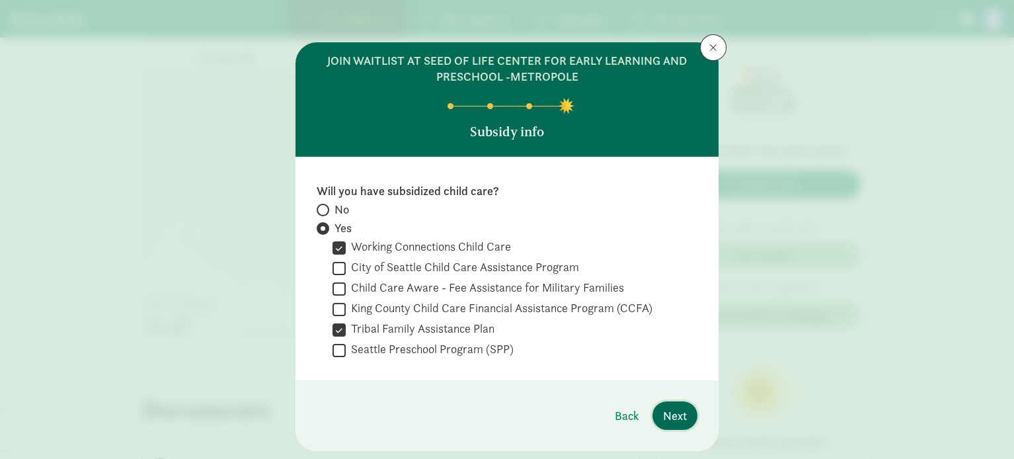
click at [677, 407] on span "Next" at bounding box center [675, 415] width 24 height 18
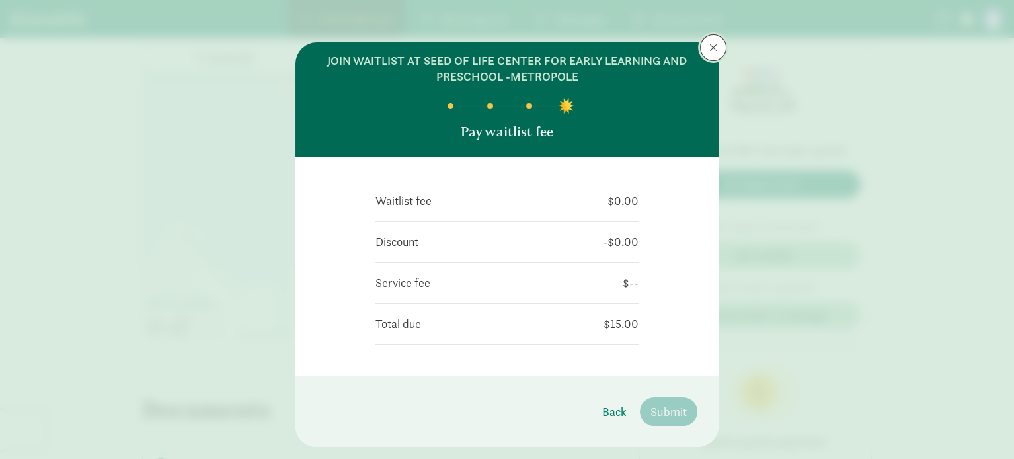
click at [711, 48] on span at bounding box center [713, 47] width 8 height 11
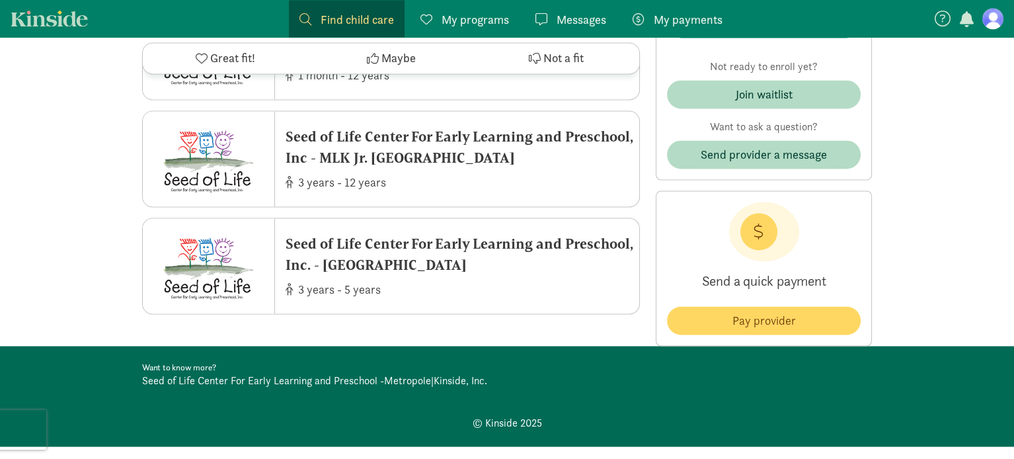
scroll to position [3244, 0]
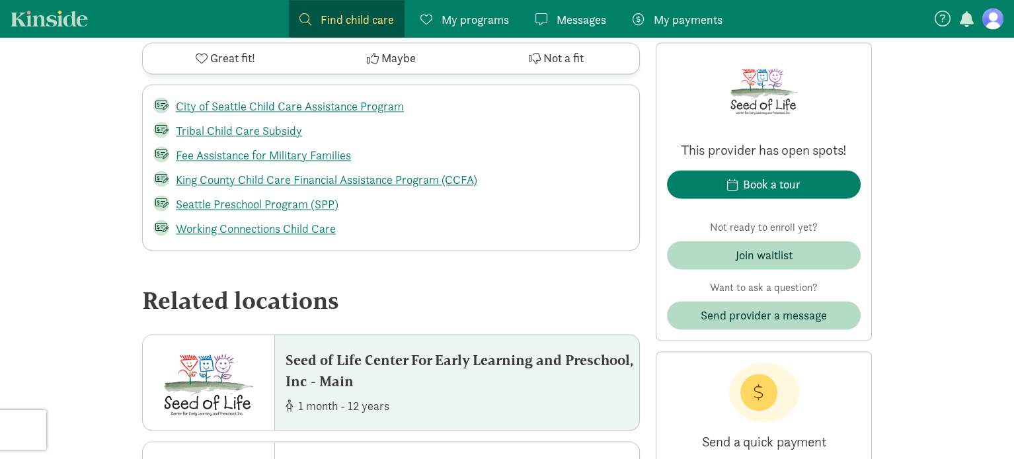
click at [435, 351] on div "Seed of Life Center For Early Learning and Preschool, Inc - Main" at bounding box center [462, 371] width 354 height 42
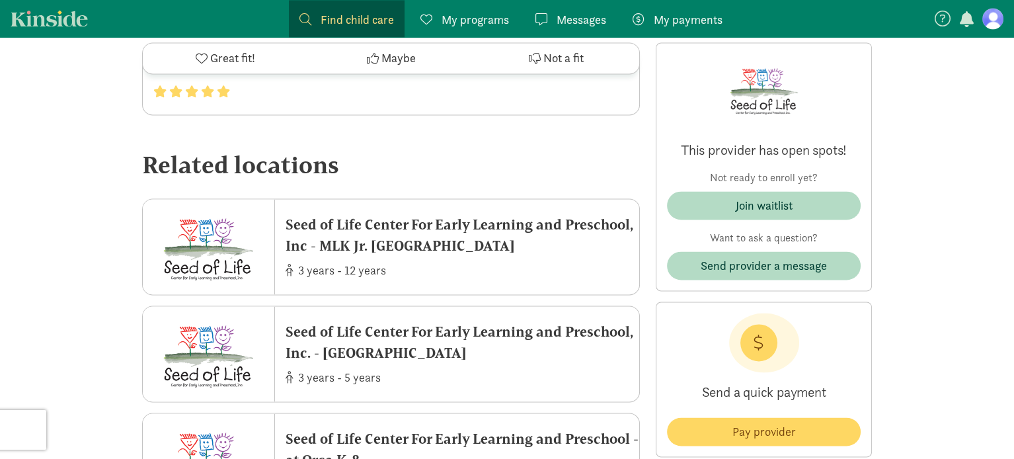
scroll to position [3354, 0]
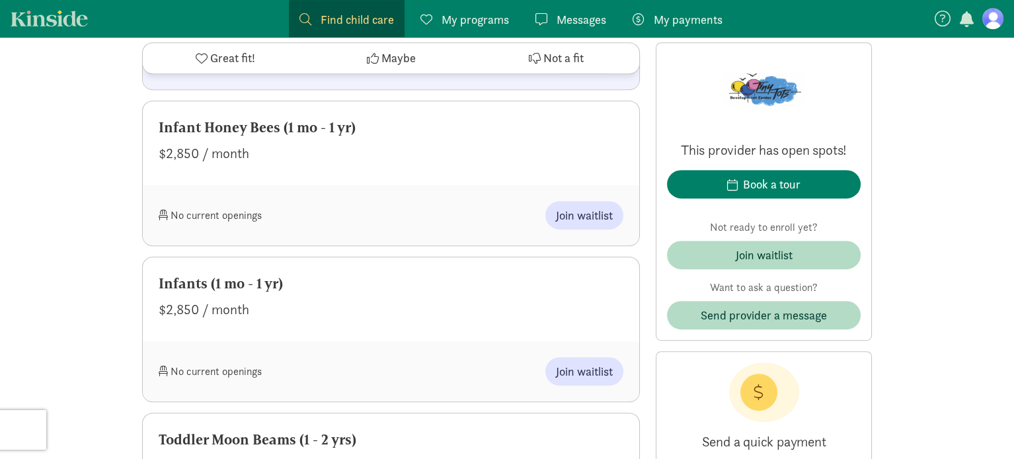
scroll to position [1038, 0]
